Goal: Task Accomplishment & Management: Use online tool/utility

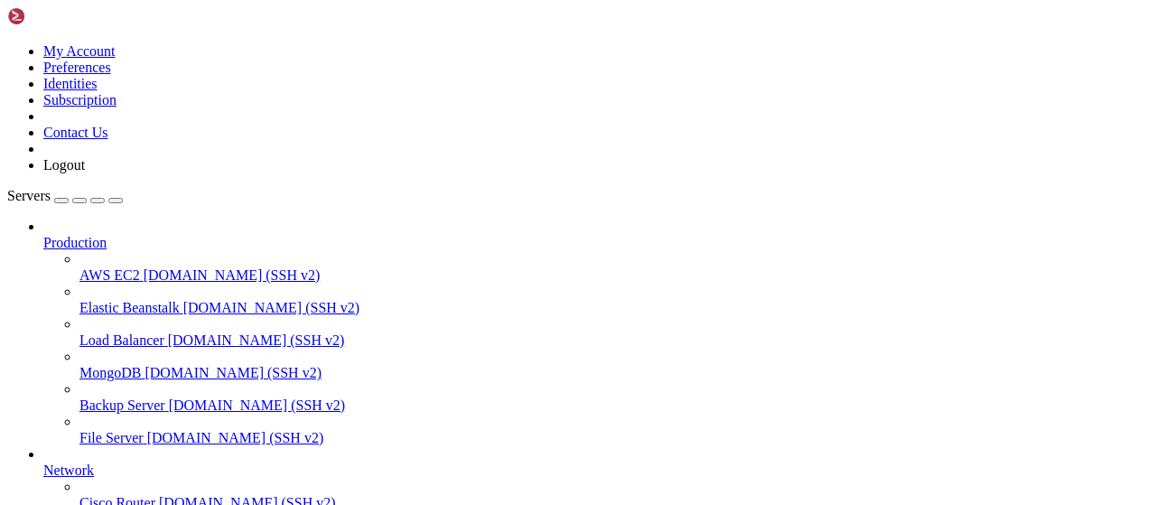
scroll to position [367, 0]
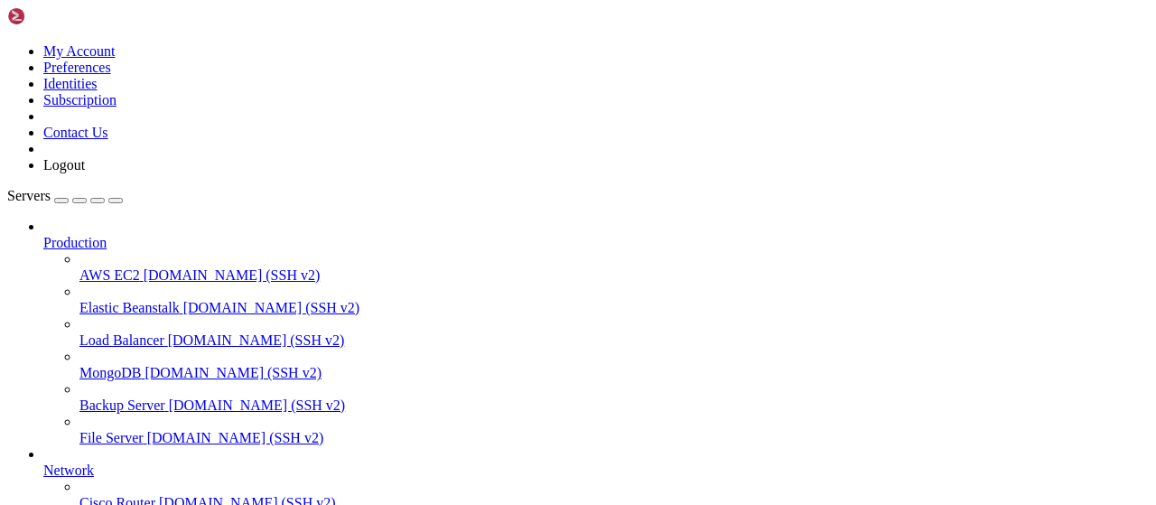
scroll to position [751, 0]
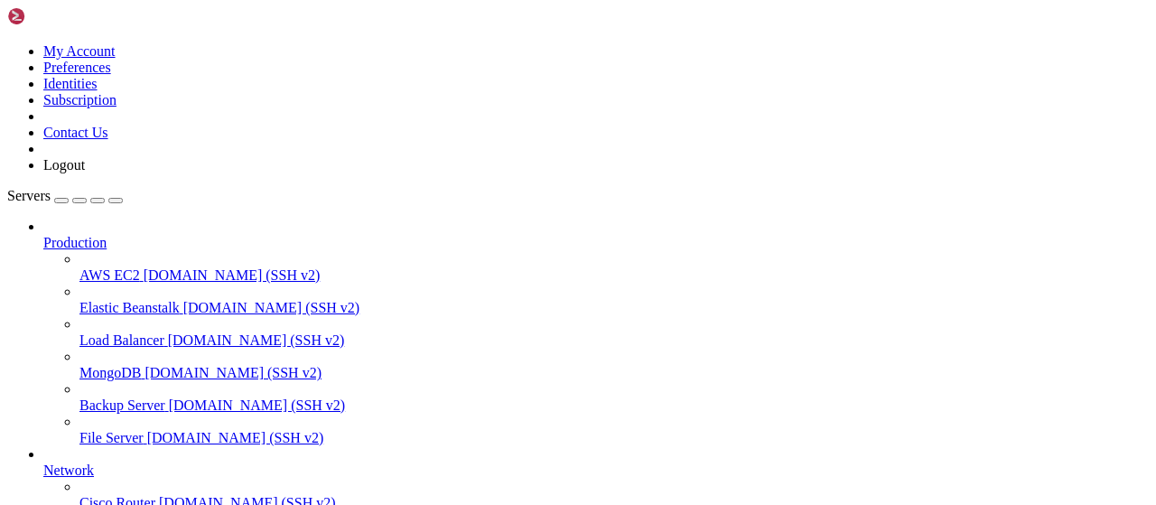
type input "/root/bybsa"
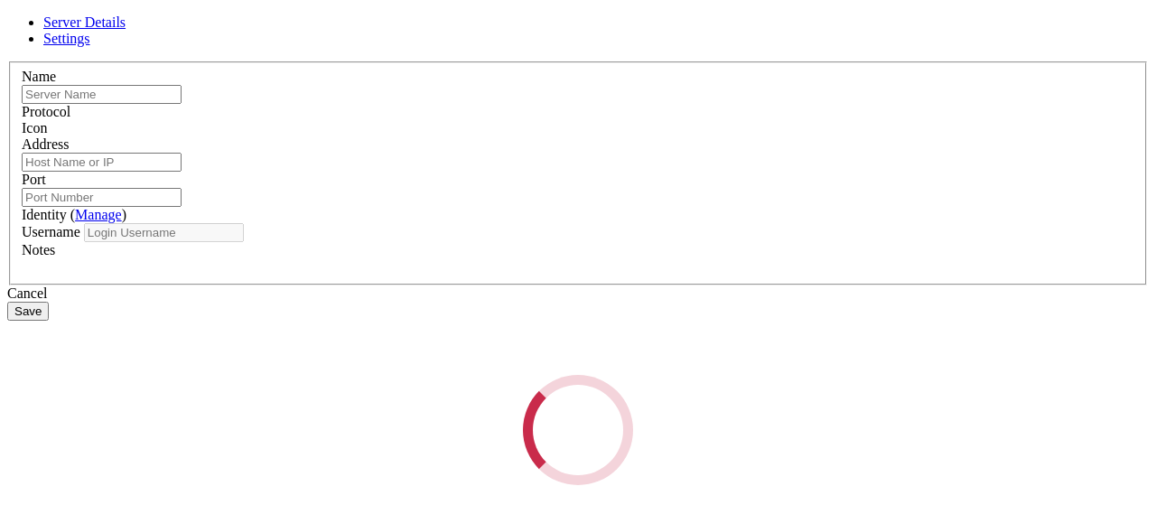
type input "apibypass"
type input "[TECHNICAL_ID]"
type input "22"
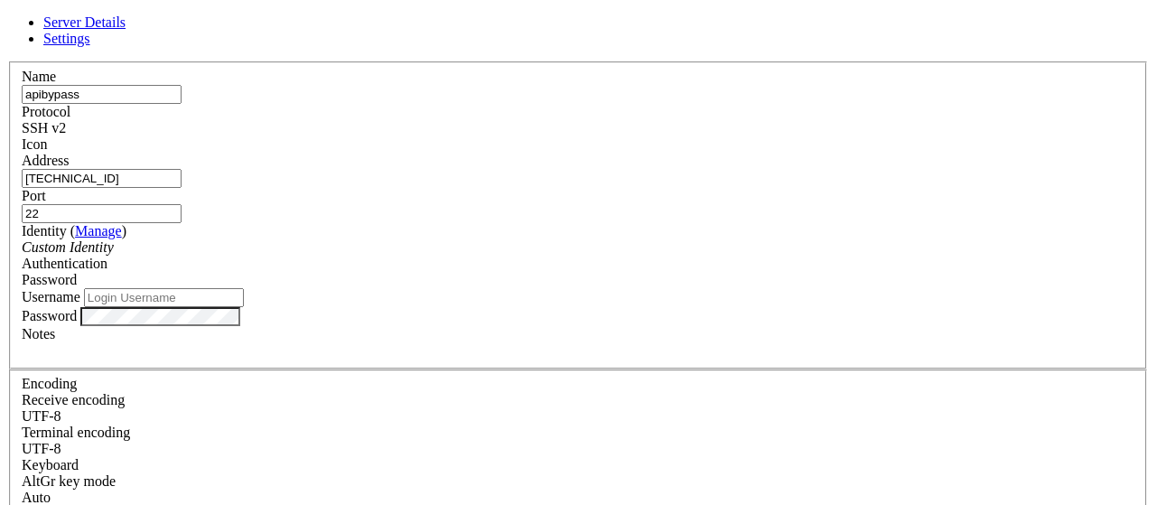
type input "root"
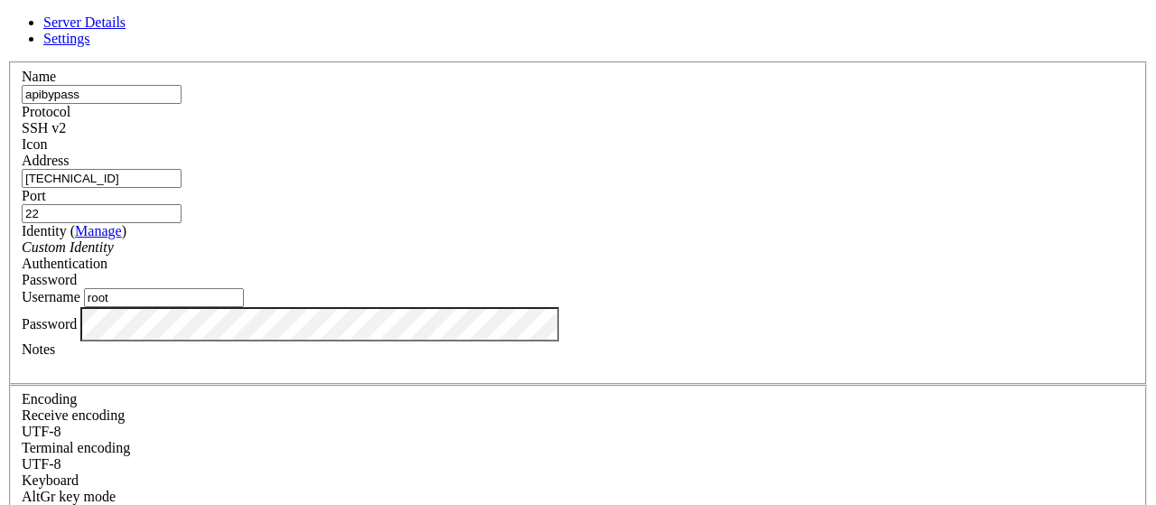
drag, startPoint x: 451, startPoint y: 193, endPoint x: 160, endPoint y: 187, distance: 290.8
click at [160, 187] on input "[TECHNICAL_ID]" at bounding box center [102, 178] width 160 height 19
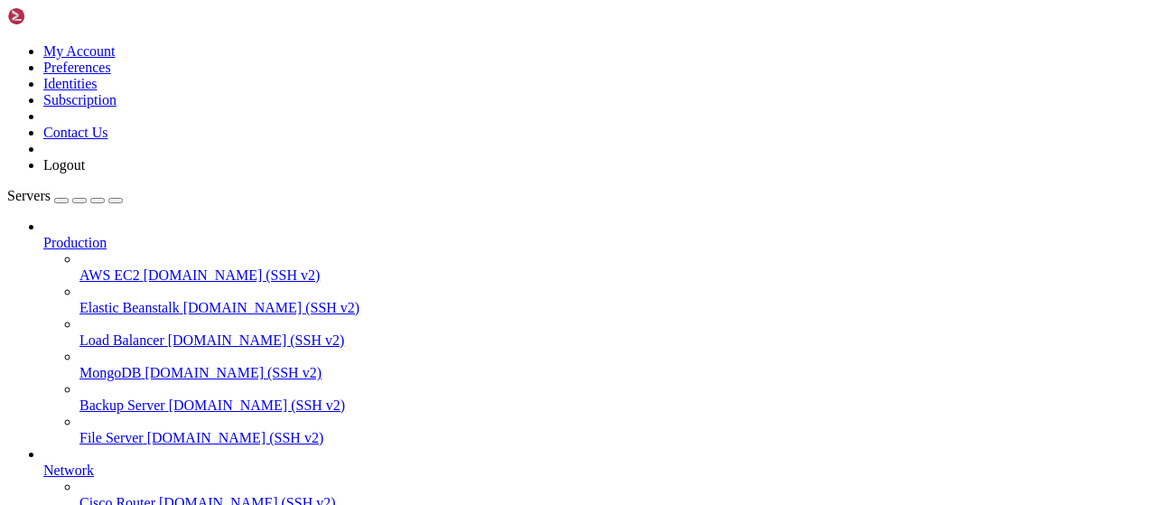
scroll to position [40, 0]
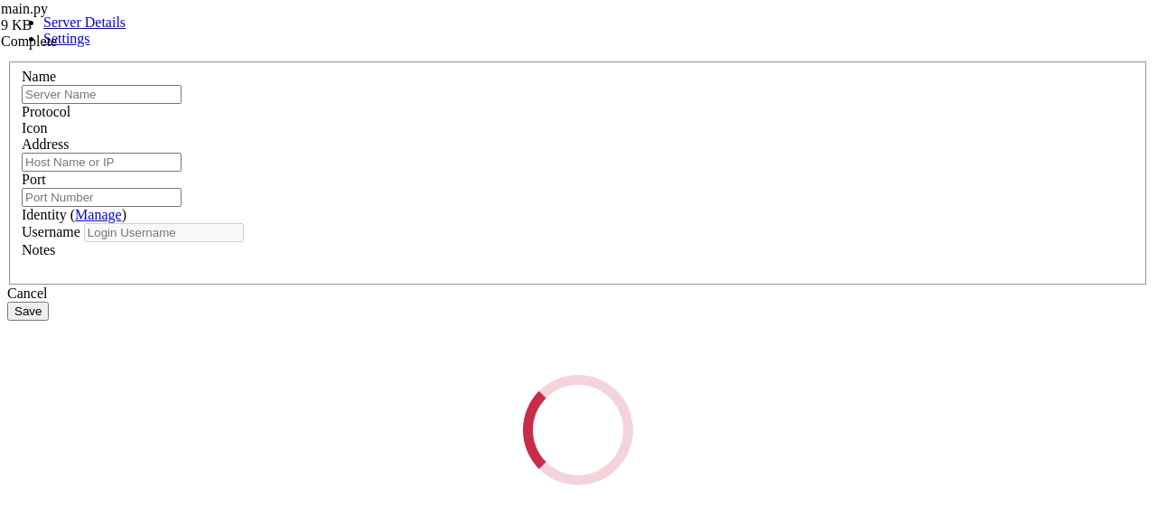
type input "apibypass"
type input "[TECHNICAL_ID]"
type input "22"
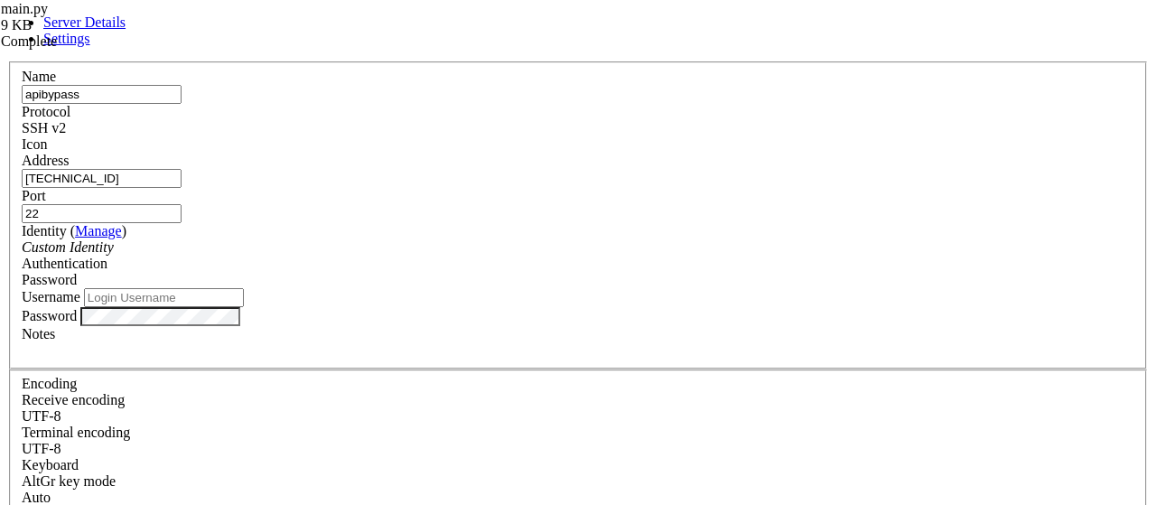
type input "root"
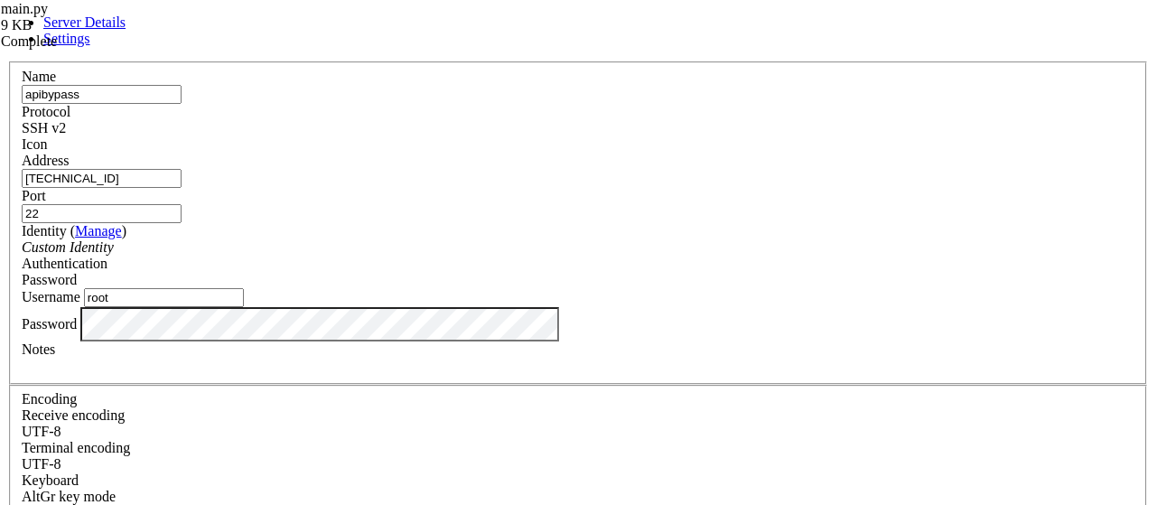
drag, startPoint x: 212, startPoint y: 189, endPoint x: 168, endPoint y: 189, distance: 44.2
click at [168, 188] on input "[TECHNICAL_ID]" at bounding box center [102, 178] width 160 height 19
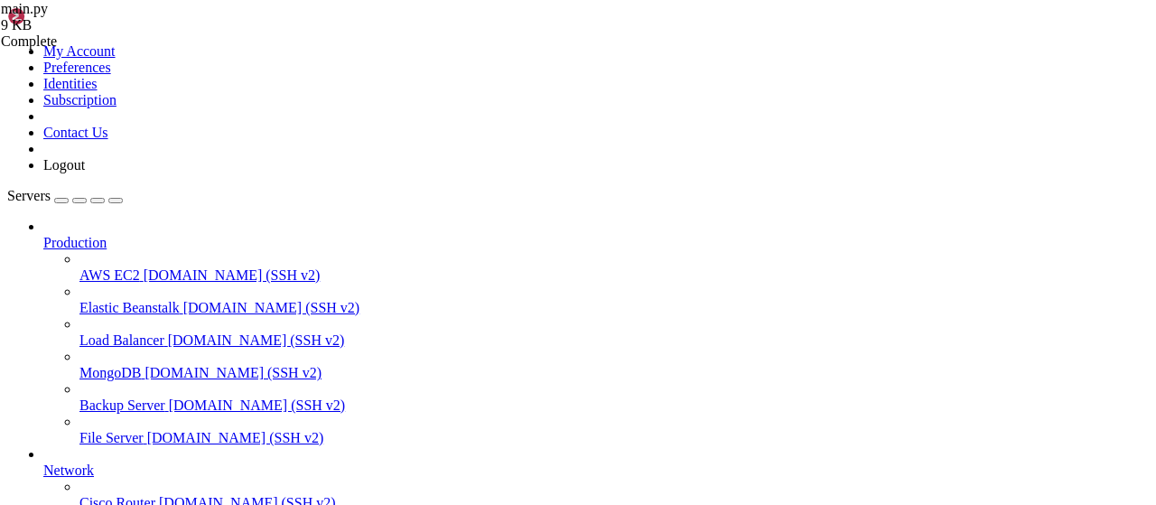
scroll to position [1934, 0]
paste textarea "[TECHNICAL_ID]"
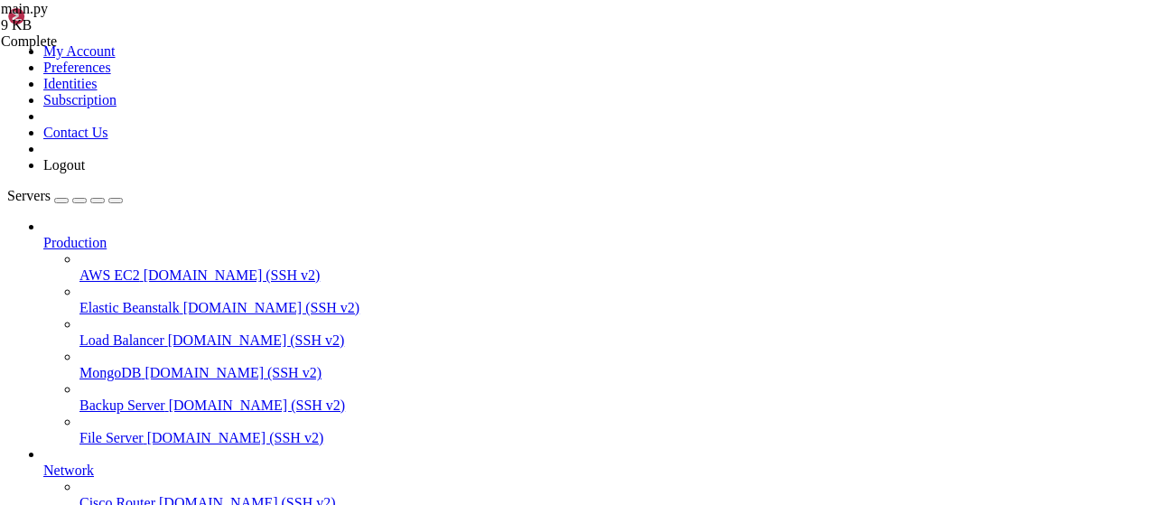
paste textarea "[TECHNICAL_ID]"
type textarea "'[URL][TECHNICAL_ID]',"
